Goal: Task Accomplishment & Management: Manage account settings

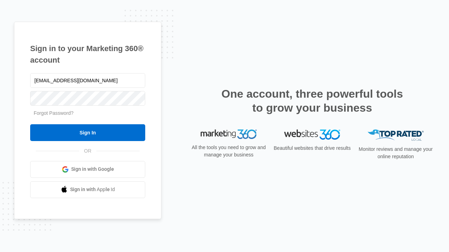
type input "[EMAIL_ADDRESS][DOMAIN_NAME]"
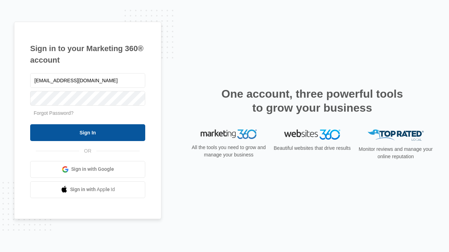
click at [88, 132] on input "Sign In" at bounding box center [87, 132] width 115 height 17
